Goal: Information Seeking & Learning: Learn about a topic

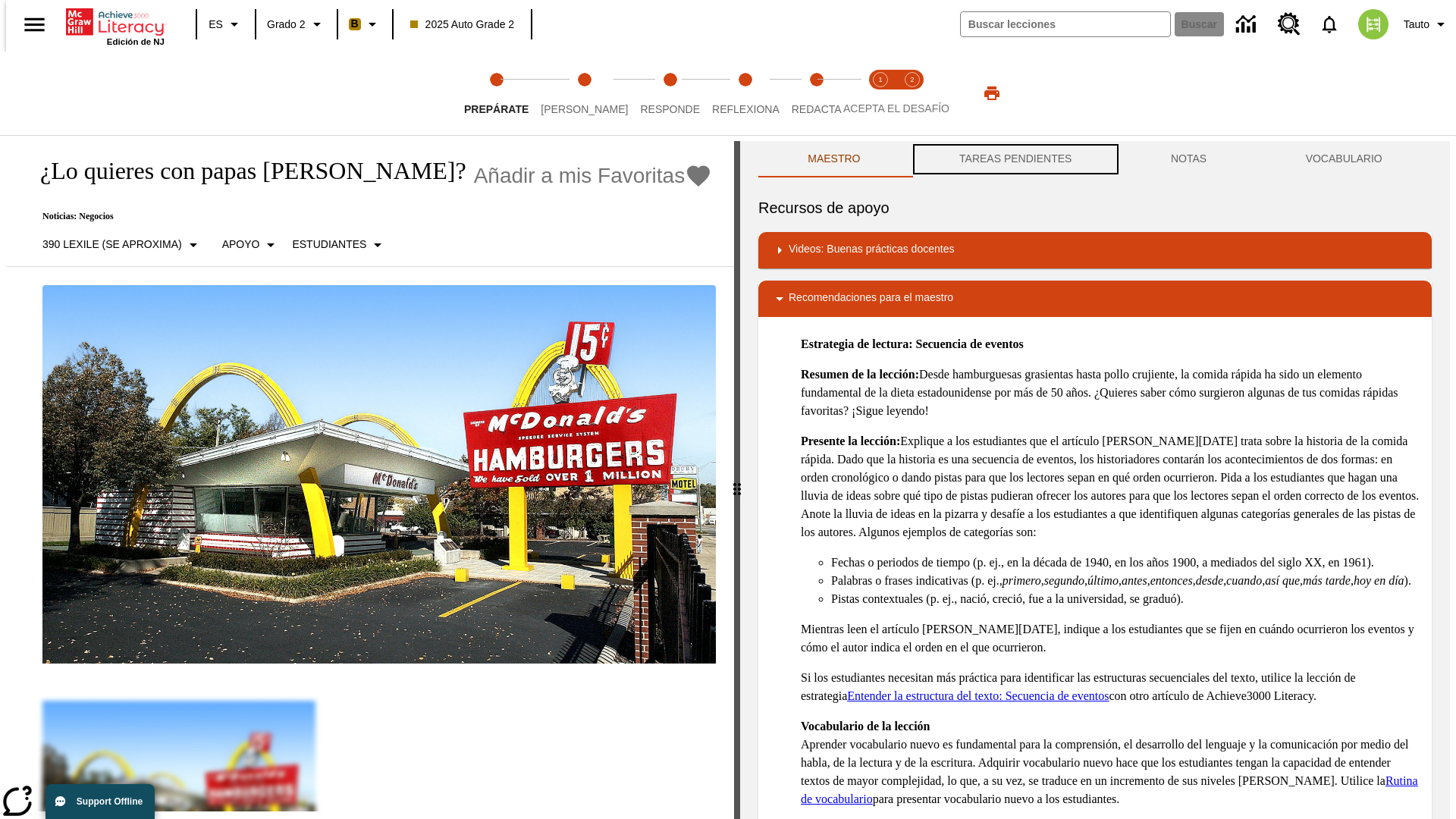
click at [1014, 159] on button "TAREAS PENDIENTES" at bounding box center [1016, 159] width 211 height 37
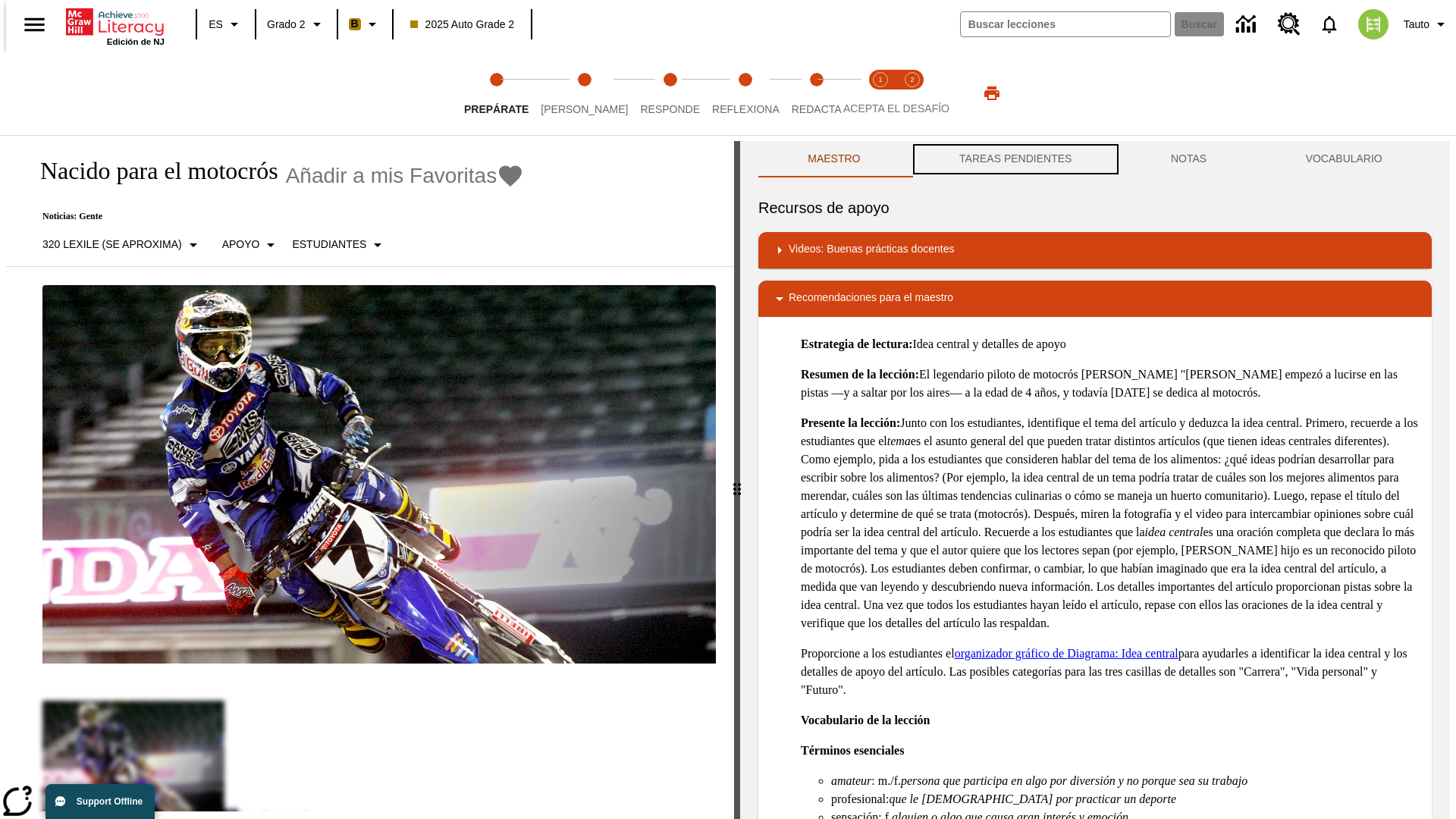
click at [1014, 159] on button "TAREAS PENDIENTES" at bounding box center [1016, 159] width 211 height 37
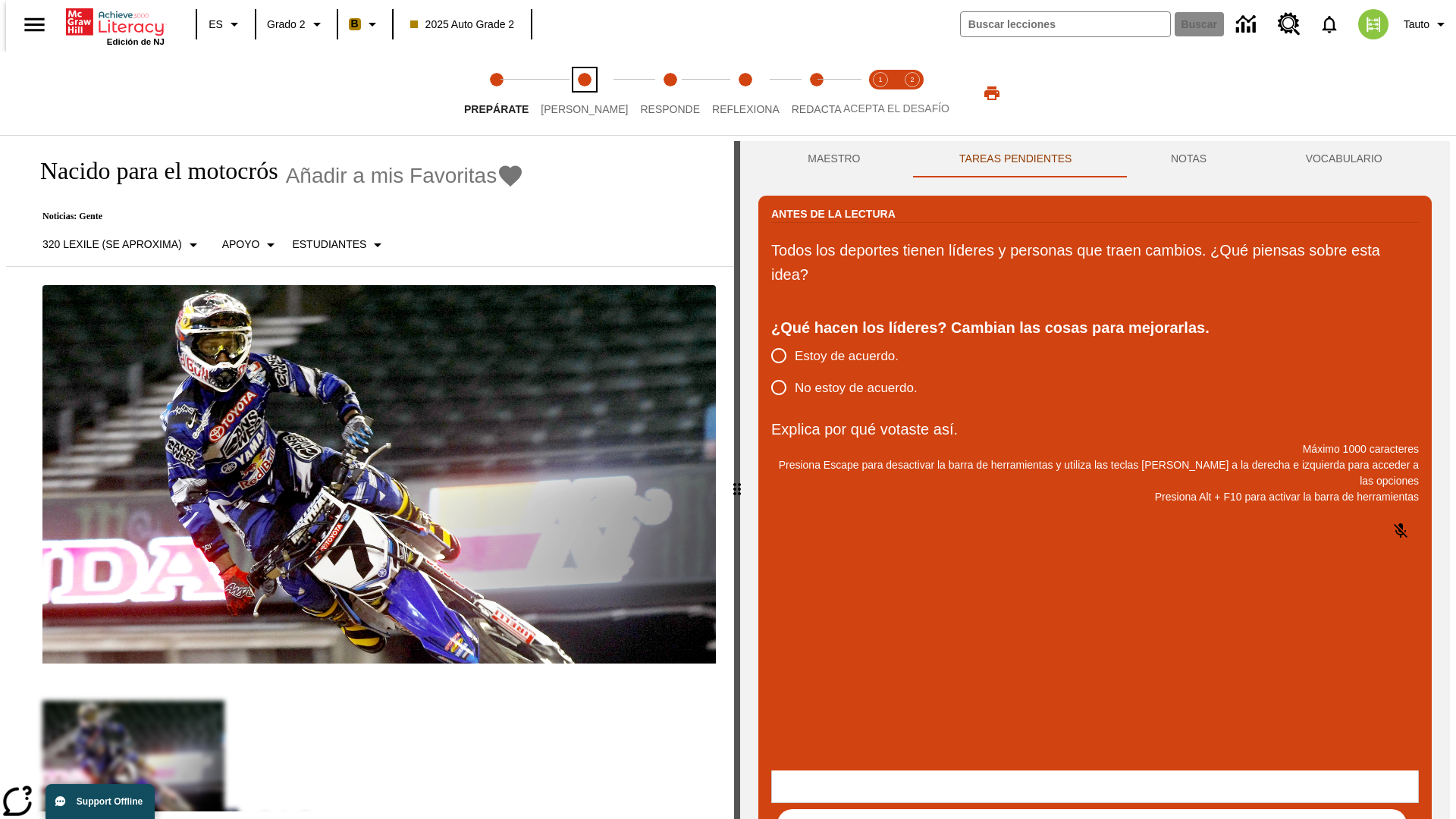
click at [572, 93] on span "[PERSON_NAME]" at bounding box center [584, 103] width 87 height 27
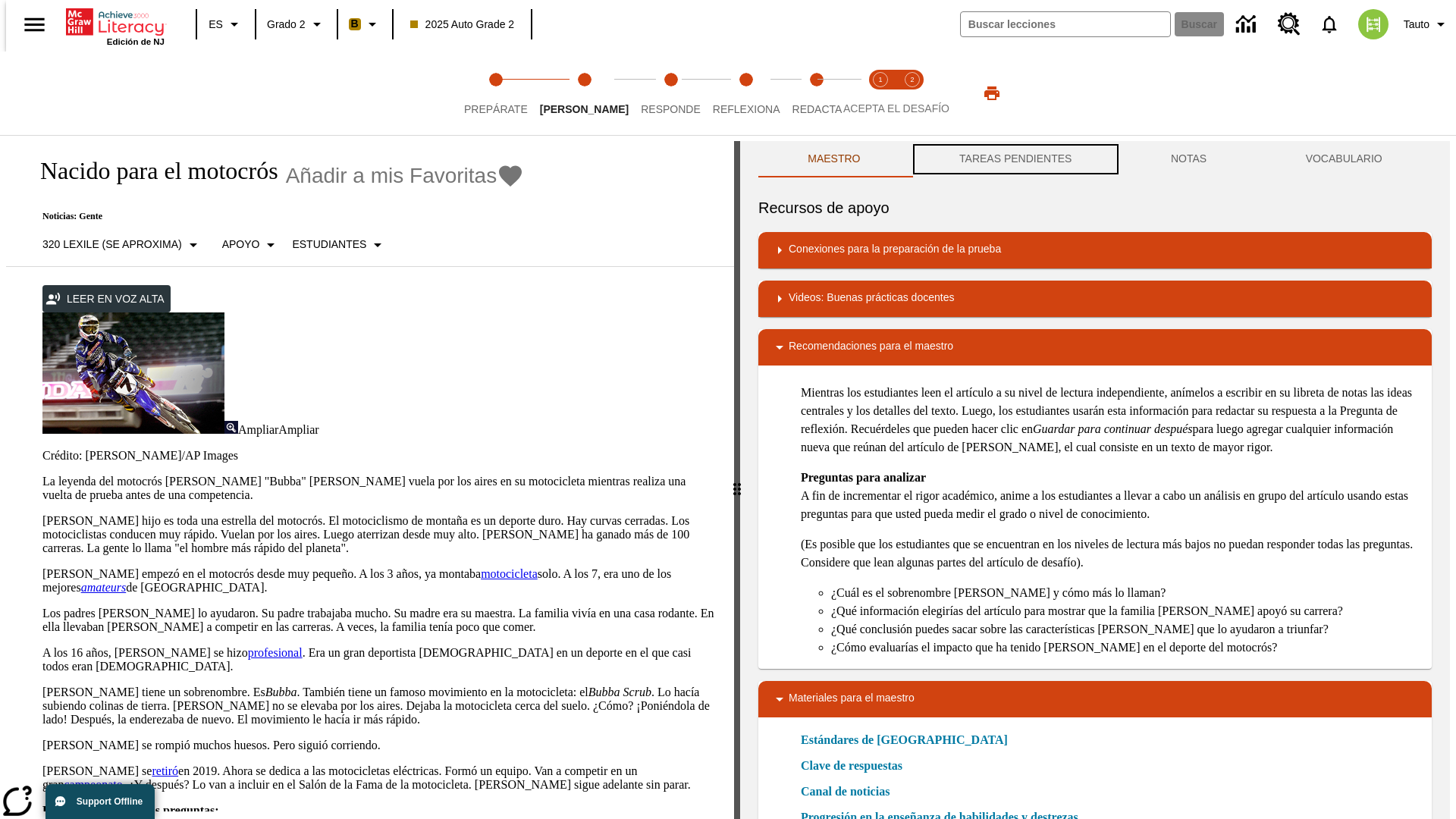
scroll to position [1, 0]
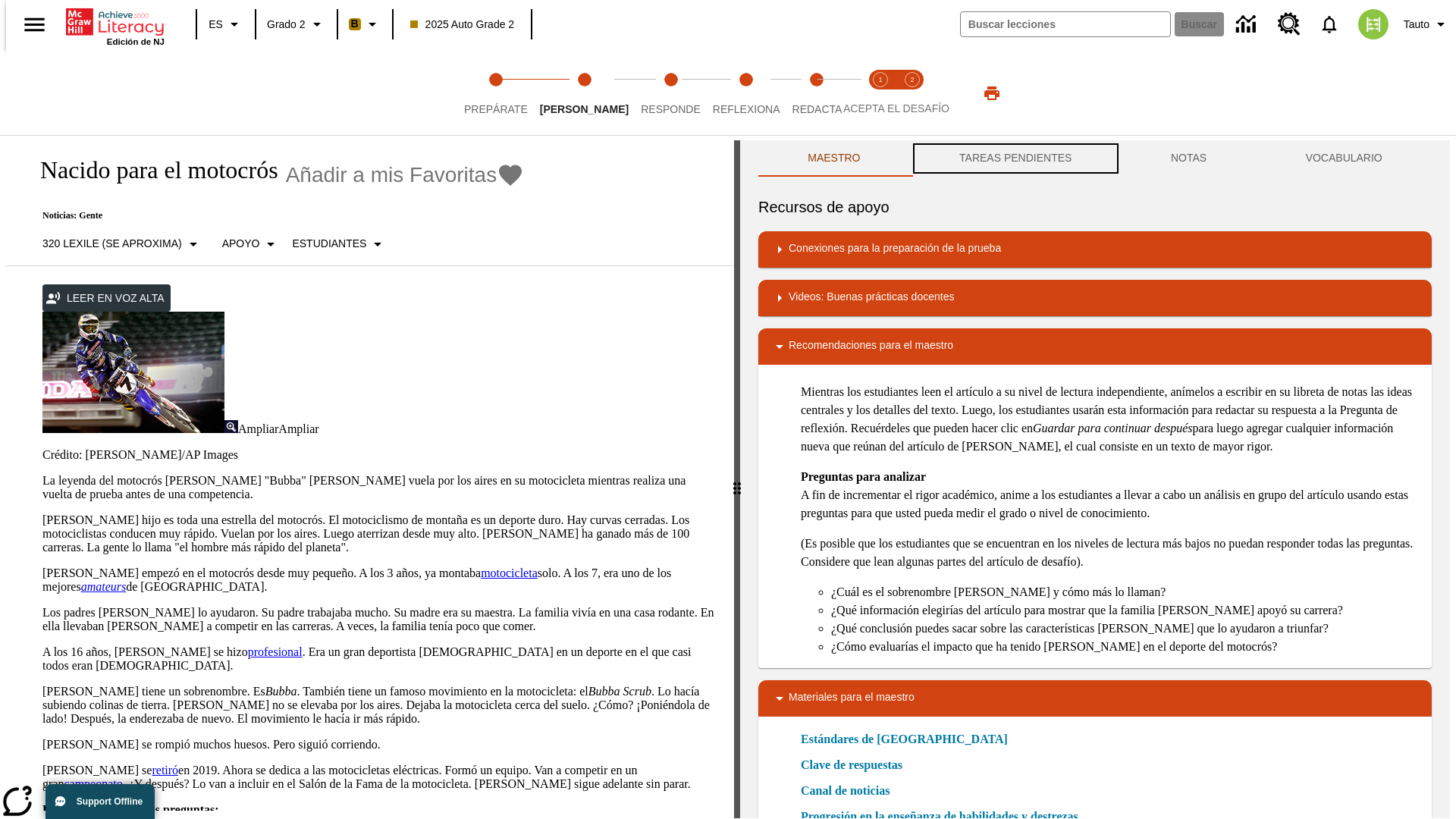
click at [1014, 159] on button "TAREAS PENDIENTES" at bounding box center [1016, 159] width 211 height 37
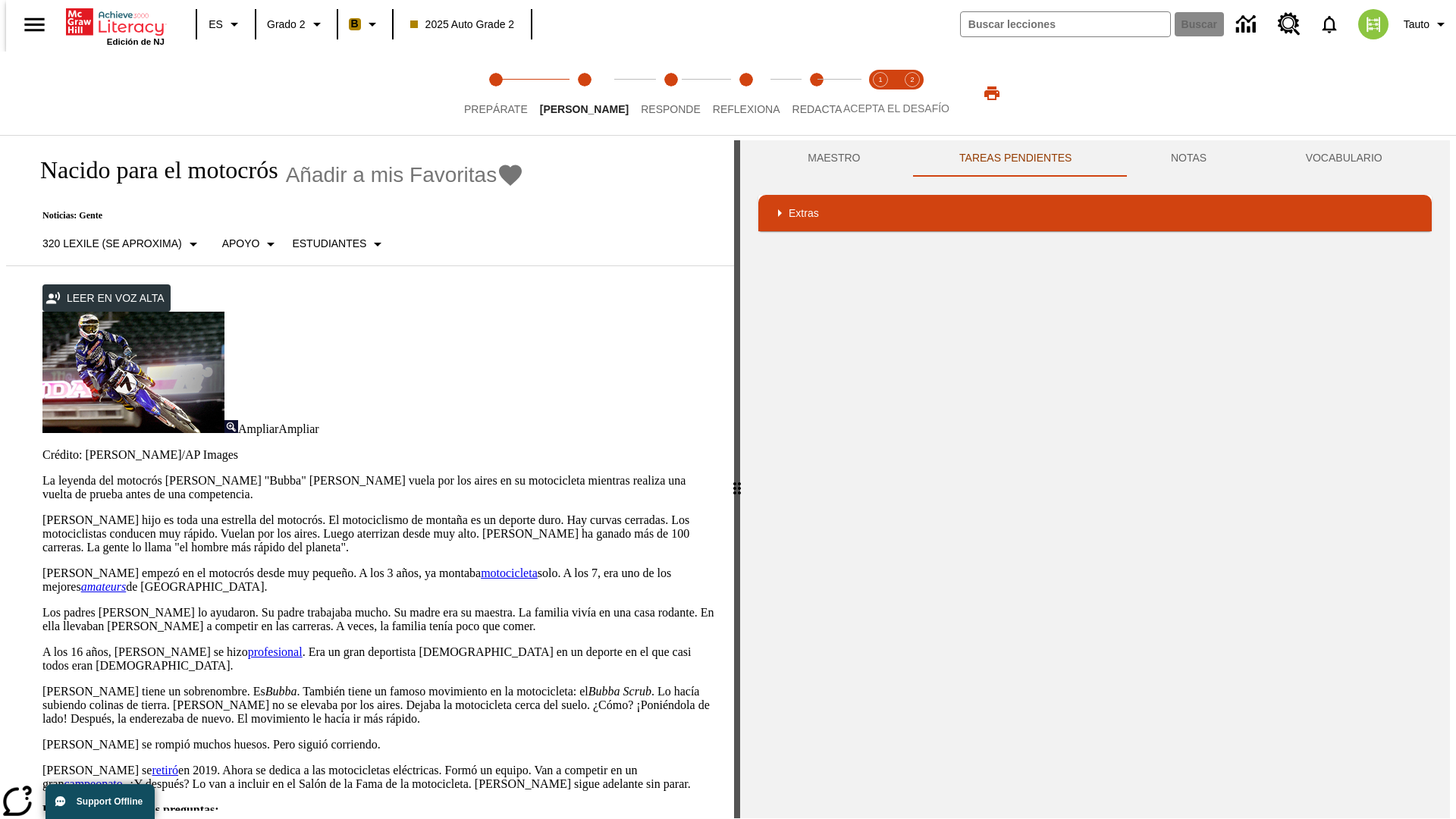
click at [43, 514] on p "[PERSON_NAME] hijo es toda una estrella del motocrós. El motociclismo de montañ…" at bounding box center [379, 534] width 673 height 41
click at [0, 0] on div "Traducir" at bounding box center [0, 0] width 0 height 0
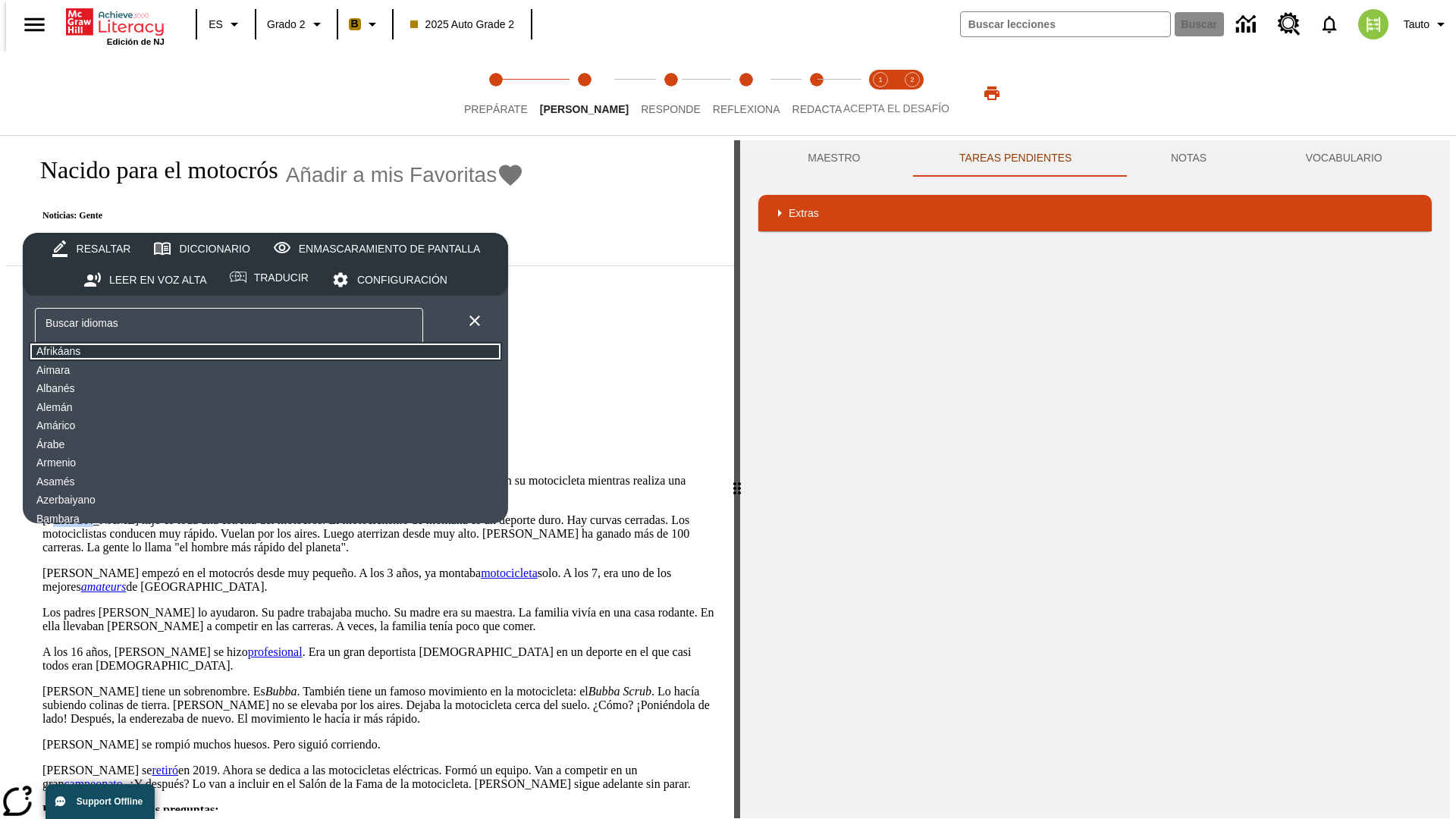
click at [148, 352] on button "Afrikáans" at bounding box center [265, 351] width 473 height 19
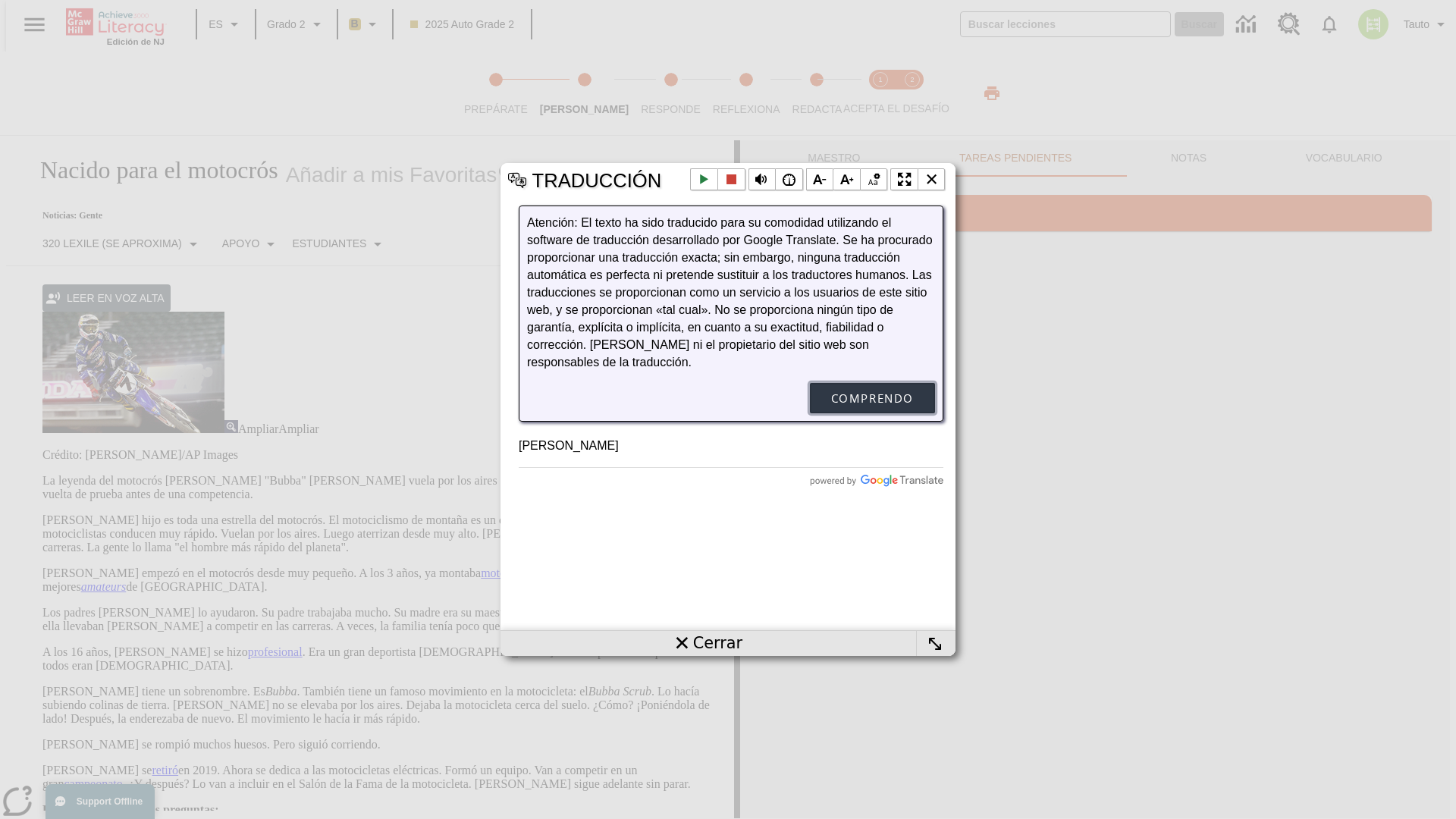
click at [872, 413] on button "Comprendo" at bounding box center [872, 398] width 125 height 31
click at [931, 179] on li "Cerrar la ventana emergente" at bounding box center [931, 180] width 28 height 23
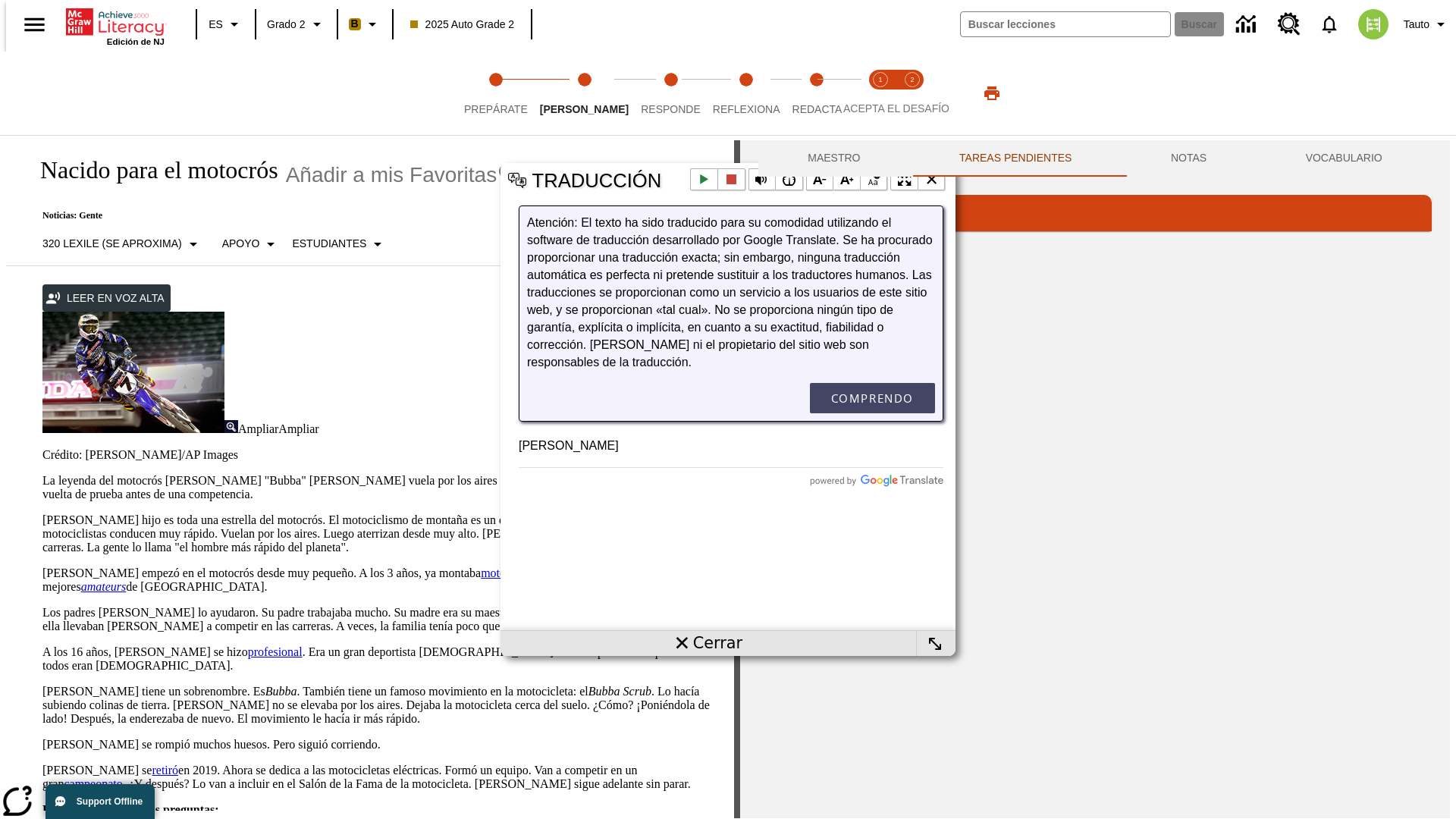
click at [43, 514] on p "[PERSON_NAME] hijo es toda una estrella del motocrós. El motociclismo de montañ…" at bounding box center [379, 534] width 673 height 41
